Goal: Find specific page/section: Find specific page/section

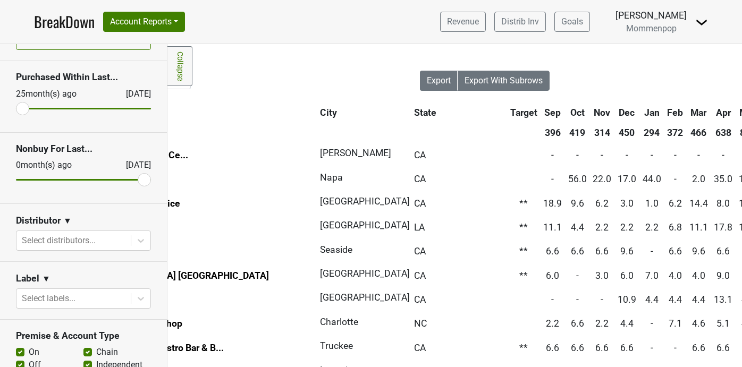
scroll to position [51, 0]
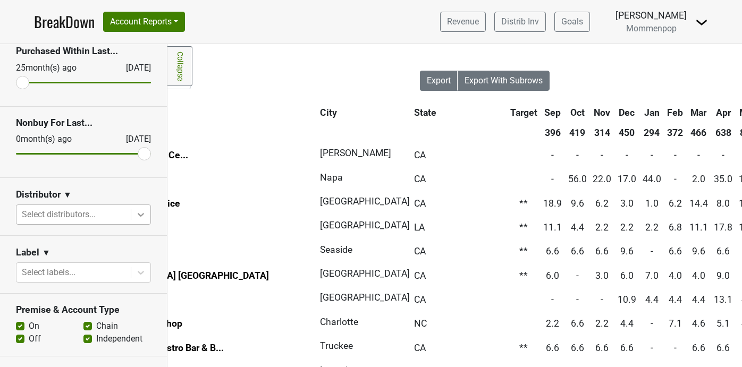
click at [141, 215] on icon at bounding box center [141, 214] width 11 height 11
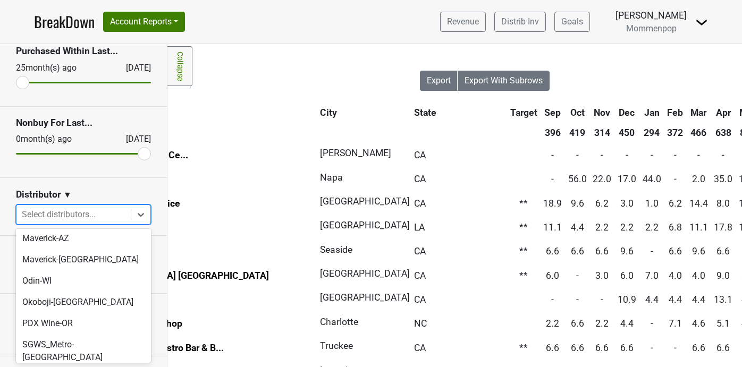
scroll to position [380, 0]
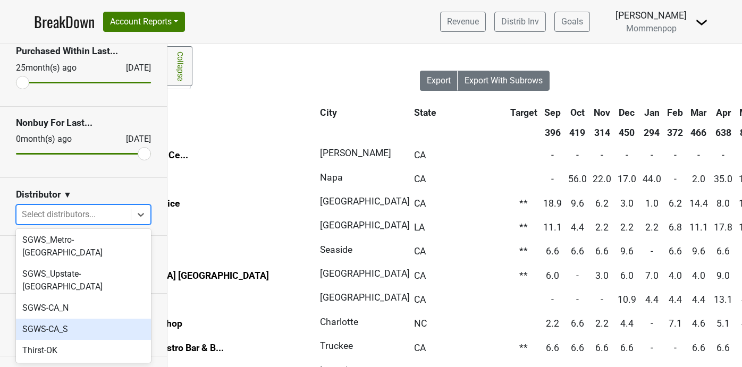
click at [100, 319] on div "SGWS-CA_S" at bounding box center [83, 329] width 135 height 21
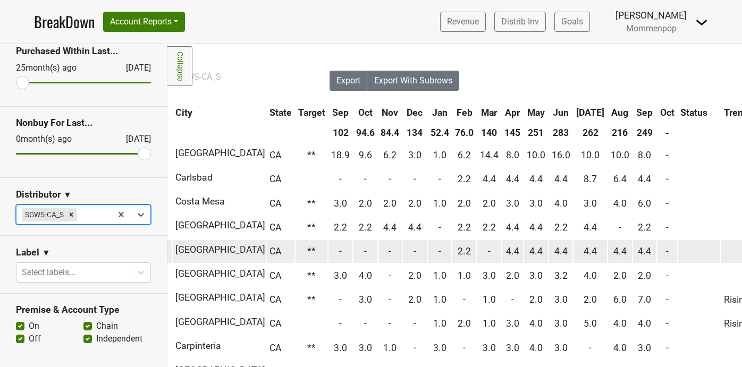
scroll to position [0, 256]
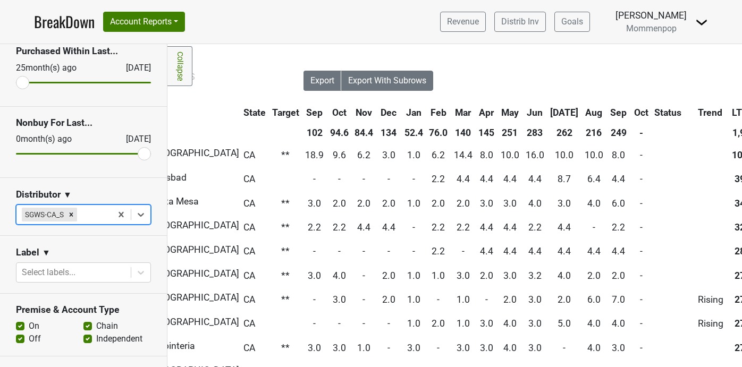
click at [607, 114] on th "Sep" at bounding box center [619, 112] width 24 height 19
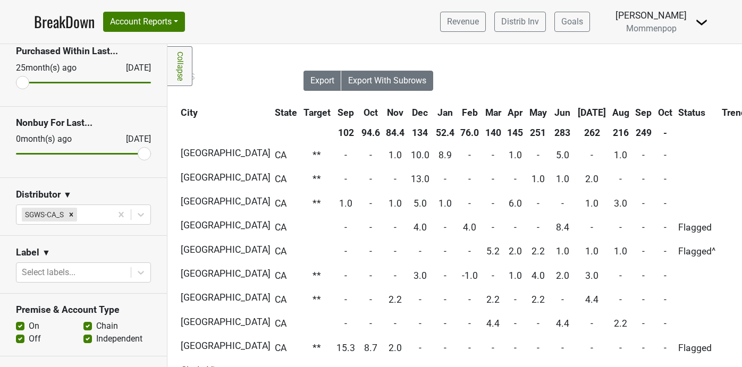
click at [633, 114] on th "Sep" at bounding box center [644, 112] width 22 height 19
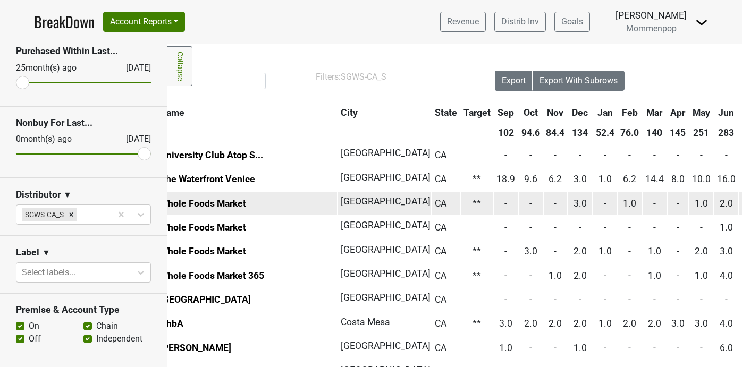
scroll to position [0, 68]
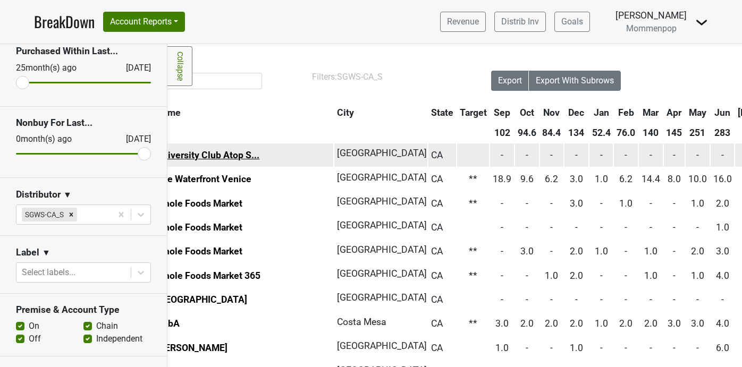
click at [198, 151] on link "University Club Atop S..." at bounding box center [207, 155] width 103 height 11
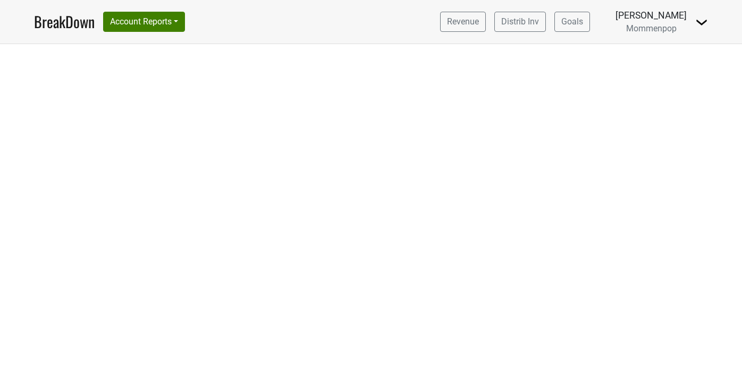
select select "CA"
